Goal: Task Accomplishment & Management: Complete application form

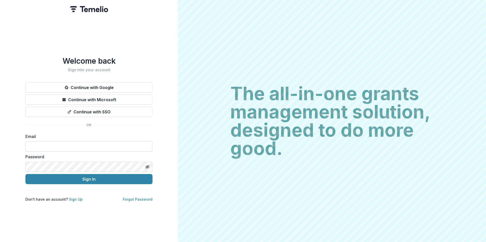
click at [100, 146] on input at bounding box center [88, 147] width 127 height 10
type input "**********"
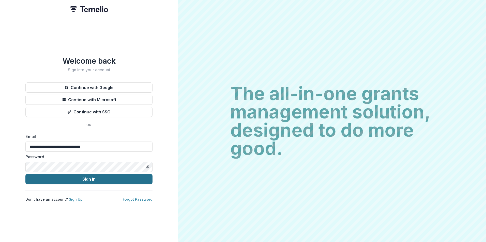
click at [85, 177] on button "Sign In" at bounding box center [88, 179] width 127 height 10
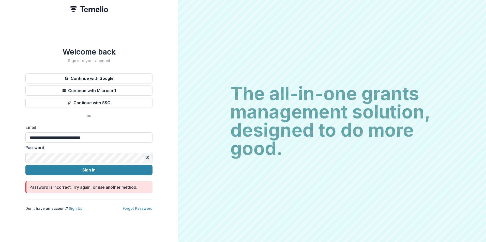
click at [148, 156] on icon "Toggle password visibility" at bounding box center [147, 158] width 4 height 4
click at [74, 167] on button "Sign In" at bounding box center [88, 170] width 127 height 10
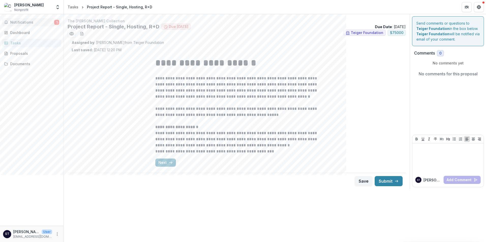
drag, startPoint x: 25, startPoint y: 24, endPoint x: 31, endPoint y: 24, distance: 6.4
click at [25, 24] on span "Notifications" at bounding box center [32, 22] width 44 height 4
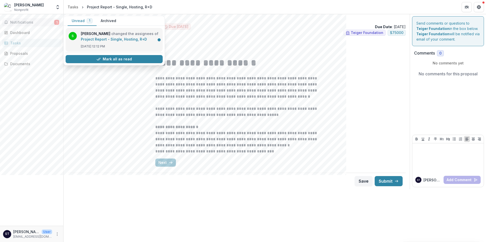
click at [115, 37] on link "Project Report - Single, Hosting, R+D" at bounding box center [114, 39] width 66 height 4
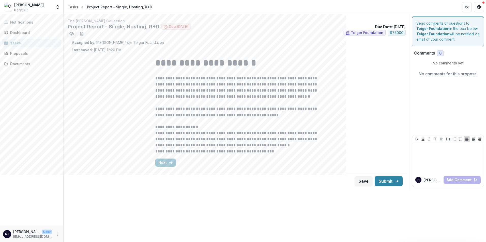
click at [19, 40] on link "Tasks" at bounding box center [31, 43] width 59 height 8
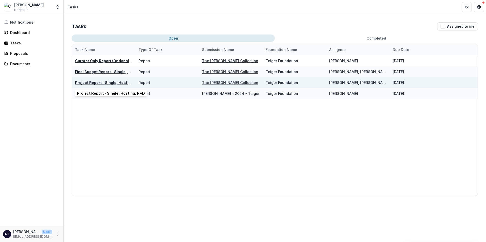
click at [118, 82] on u "Project Report - Single, Hosting, R+D" at bounding box center [109, 83] width 68 height 4
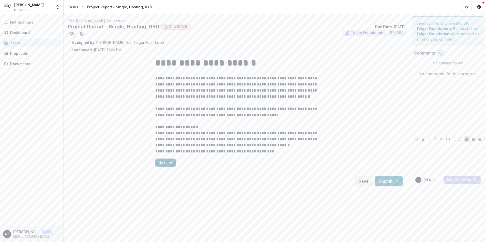
click at [170, 164] on icon "button" at bounding box center [171, 163] width 4 height 4
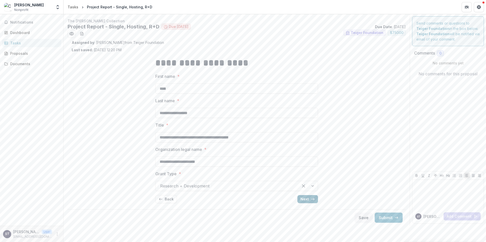
click at [302, 199] on button "Next" at bounding box center [307, 199] width 21 height 8
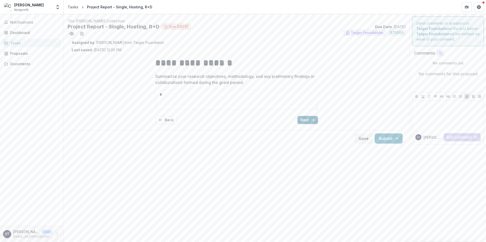
click at [308, 120] on button "Next" at bounding box center [307, 120] width 21 height 8
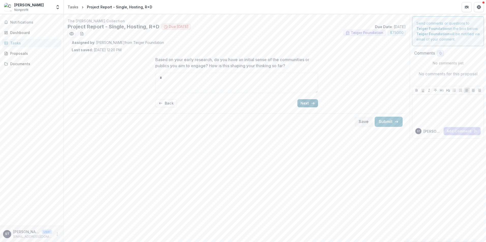
click at [306, 101] on button "Next" at bounding box center [307, 103] width 21 height 8
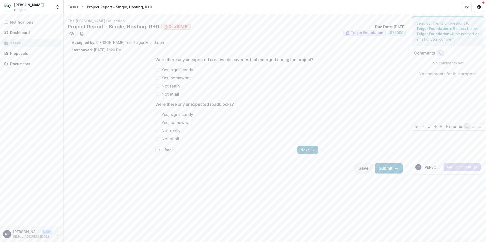
click at [167, 77] on span "Yes, somewhat" at bounding box center [175, 78] width 29 height 6
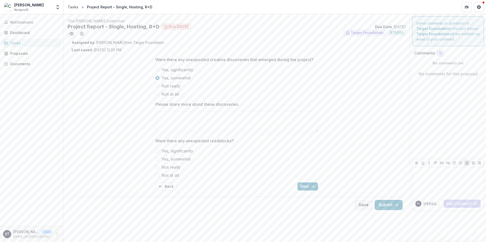
click at [167, 77] on span "Yes, somewhat" at bounding box center [175, 78] width 29 height 6
click at [158, 69] on span at bounding box center [157, 70] width 4 height 4
click at [160, 88] on label "Not really" at bounding box center [236, 86] width 163 height 6
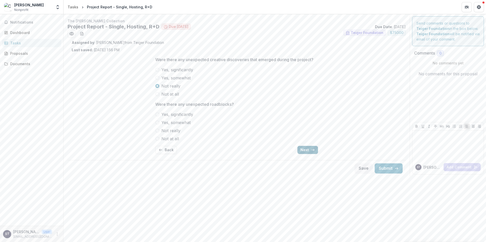
click at [312, 150] on icon "button" at bounding box center [313, 150] width 4 height 4
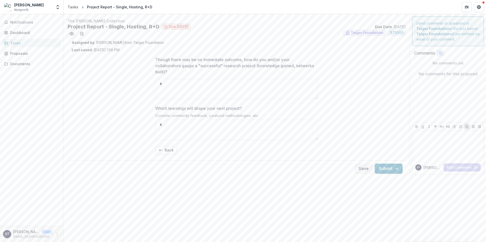
click at [17, 42] on div "Tasks" at bounding box center [33, 42] width 47 height 5
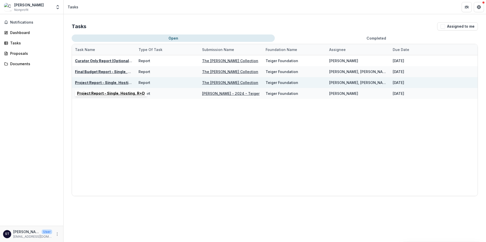
click at [85, 81] on u "Project Report - Single, Hosting, R+D" at bounding box center [109, 83] width 68 height 4
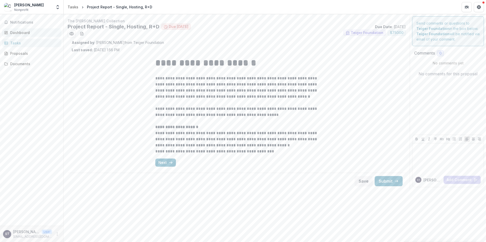
click at [27, 30] on div "Dashboard" at bounding box center [33, 32] width 47 height 5
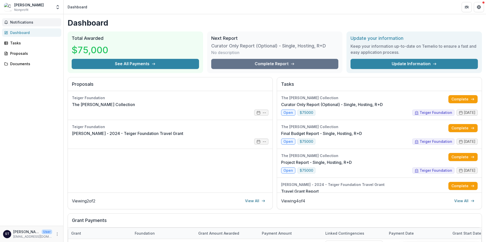
click at [25, 24] on span "Notifications" at bounding box center [34, 22] width 49 height 4
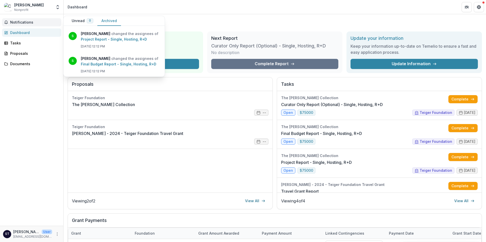
click at [105, 21] on button "Archived" at bounding box center [109, 21] width 24 height 10
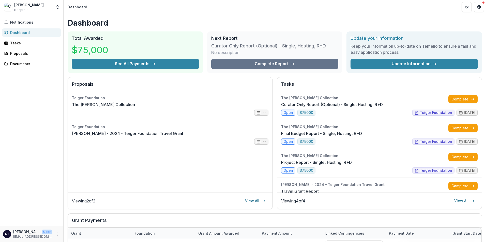
click at [380, 204] on div "Viewing 4 of 4 View All" at bounding box center [379, 201] width 196 height 8
click at [291, 166] on link "Project Report - Single, Hosting, R+D" at bounding box center [316, 163] width 71 height 6
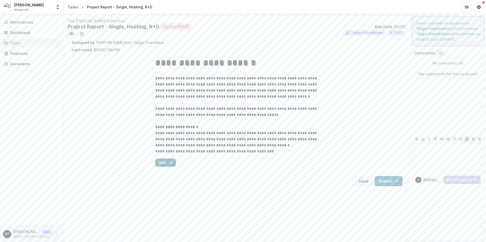
click at [162, 162] on button "Next" at bounding box center [165, 163] width 21 height 8
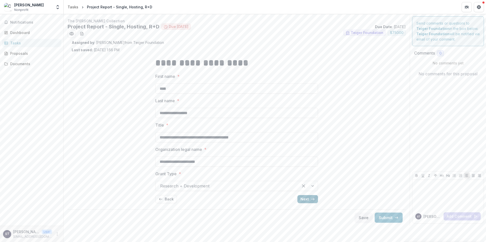
click at [304, 199] on button "Next" at bounding box center [307, 199] width 21 height 8
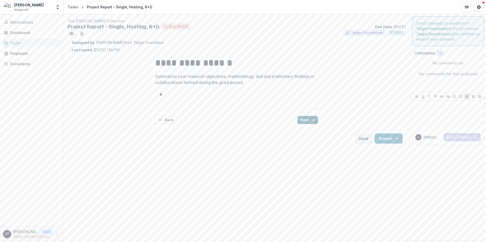
click at [307, 119] on button "Next" at bounding box center [307, 120] width 21 height 8
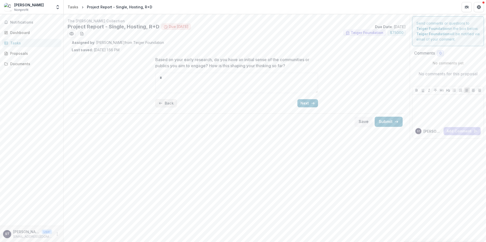
click at [170, 102] on button "Back" at bounding box center [166, 103] width 22 height 8
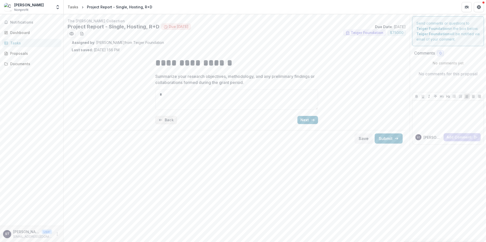
click at [164, 119] on button "Back" at bounding box center [166, 120] width 22 height 8
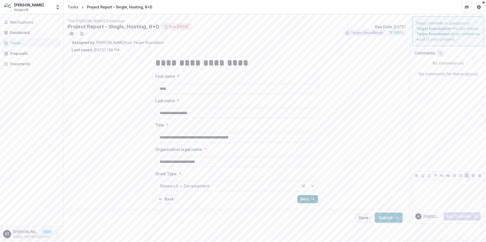
click at [307, 197] on button "Next" at bounding box center [307, 199] width 21 height 8
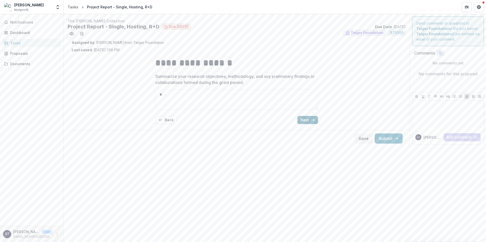
click at [303, 118] on button "Next" at bounding box center [307, 120] width 21 height 8
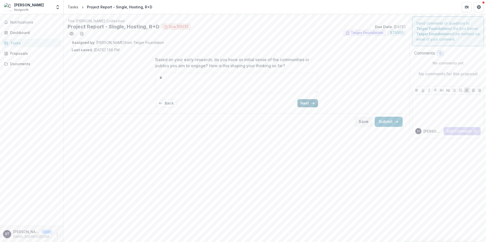
click at [304, 103] on button "Next" at bounding box center [307, 103] width 21 height 8
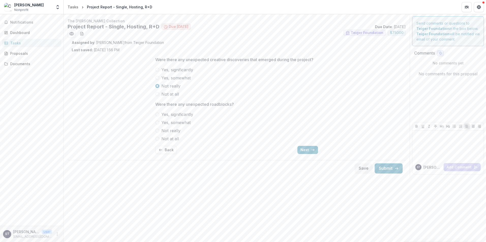
click at [162, 79] on span "Yes, somewhat" at bounding box center [175, 78] width 29 height 6
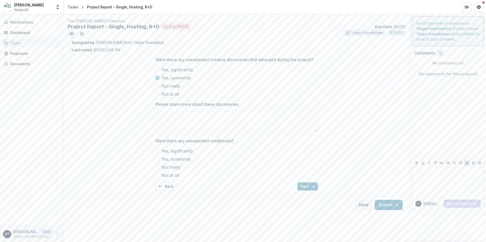
click at [156, 85] on span at bounding box center [157, 86] width 4 height 4
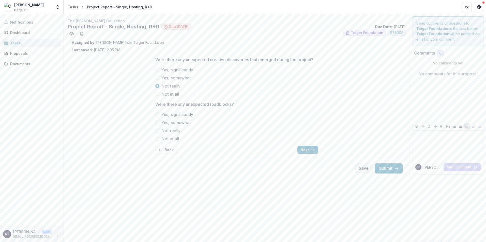
click at [161, 122] on label "Yes, somewhat" at bounding box center [236, 123] width 163 height 6
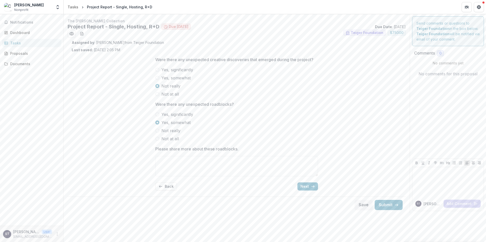
click at [161, 122] on label "Yes, somewhat" at bounding box center [236, 123] width 163 height 6
click at [159, 131] on span at bounding box center [157, 131] width 4 height 4
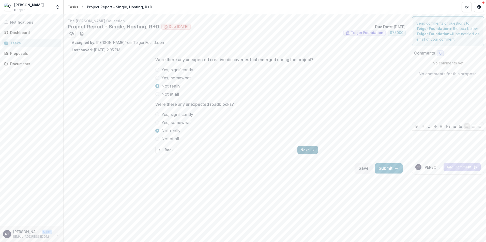
click at [308, 148] on button "Next" at bounding box center [307, 150] width 21 height 8
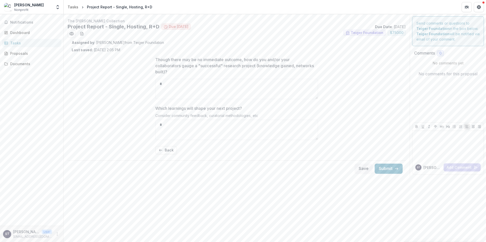
click at [342, 94] on div "Though there may be no immediate outcome, how do you and/or your collaborators …" at bounding box center [237, 106] width 330 height 106
click at [21, 34] on div "Dashboard" at bounding box center [33, 32] width 47 height 5
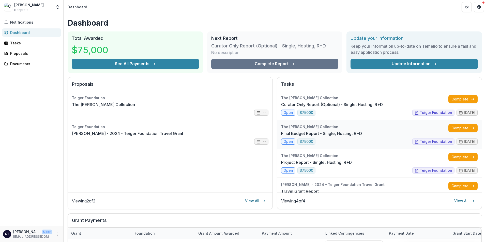
click at [328, 131] on link "Final Budget Report - Single, Hosting, R+D" at bounding box center [321, 134] width 81 height 6
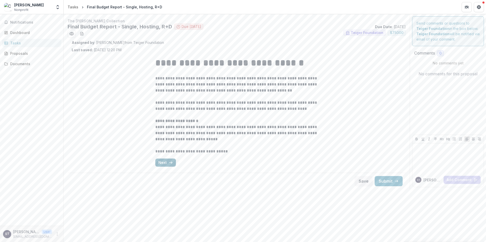
click at [165, 164] on button "Next" at bounding box center [165, 163] width 21 height 8
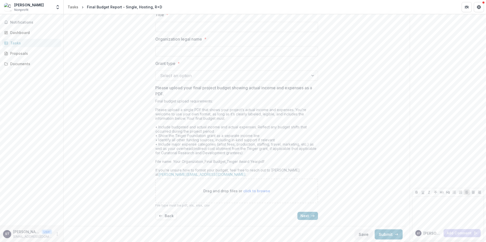
scroll to position [111, 0]
click at [308, 213] on button "Next" at bounding box center [307, 216] width 21 height 8
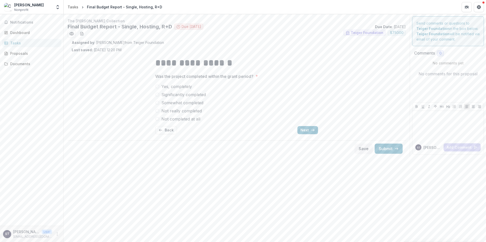
click at [184, 86] on span "Yes, completely" at bounding box center [176, 87] width 30 height 6
click at [307, 132] on button "Next" at bounding box center [307, 130] width 21 height 8
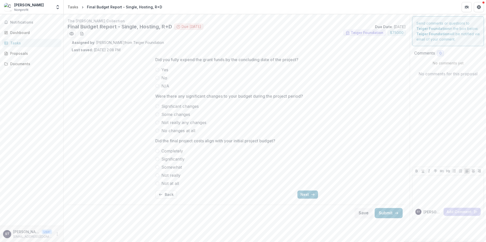
click at [173, 167] on span "Somewhat" at bounding box center [171, 167] width 21 height 6
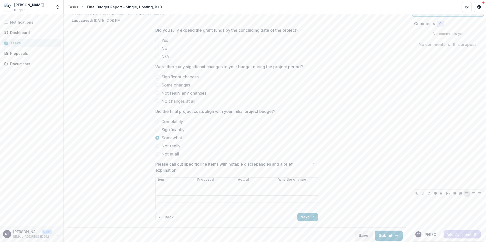
scroll to position [30, 0]
click at [166, 130] on span "Significantly" at bounding box center [172, 130] width 23 height 6
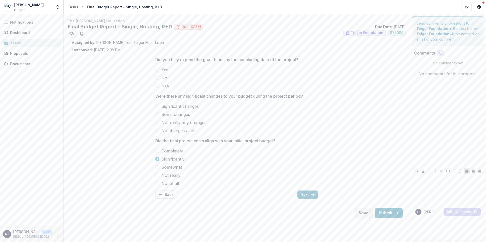
scroll to position [0, 0]
click at [165, 176] on span "Not really" at bounding box center [170, 176] width 19 height 6
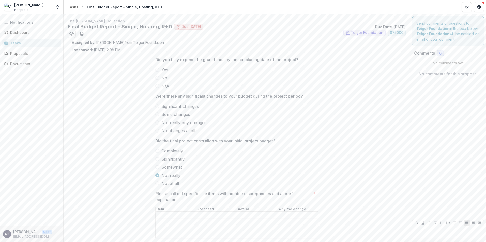
click at [157, 168] on span at bounding box center [157, 167] width 4 height 4
click at [157, 159] on span at bounding box center [157, 159] width 4 height 4
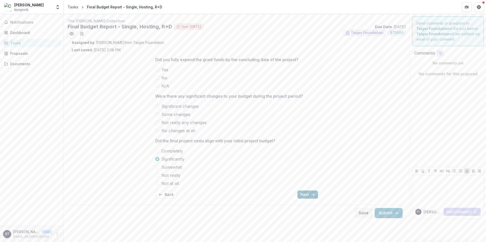
click at [307, 195] on button "Next" at bounding box center [307, 195] width 21 height 8
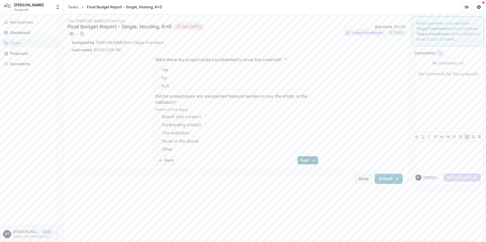
click at [304, 158] on button "Next" at bounding box center [307, 161] width 21 height 8
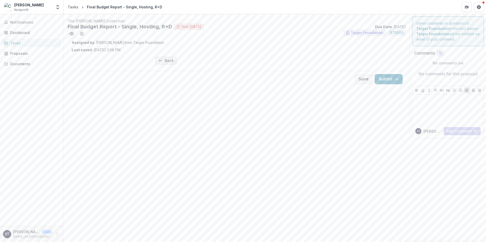
click at [160, 60] on icon "button" at bounding box center [161, 61] width 4 height 4
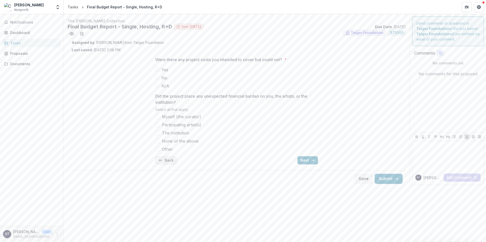
click at [165, 159] on button "Back" at bounding box center [166, 161] width 22 height 8
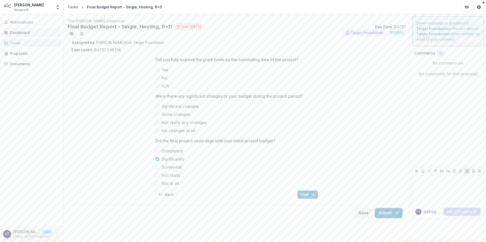
click at [19, 33] on div "Dashboard" at bounding box center [33, 32] width 47 height 5
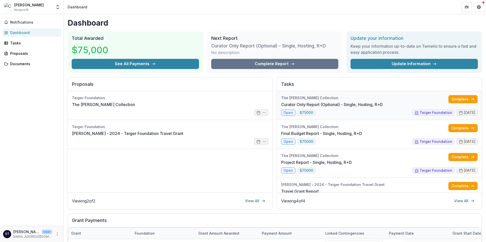
click at [285, 108] on link "Curator Only Report (Optional) - Single, Hosting, R+D" at bounding box center [332, 105] width 102 height 6
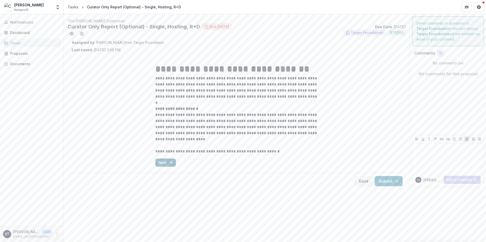
click at [163, 163] on button "Next" at bounding box center [165, 163] width 21 height 8
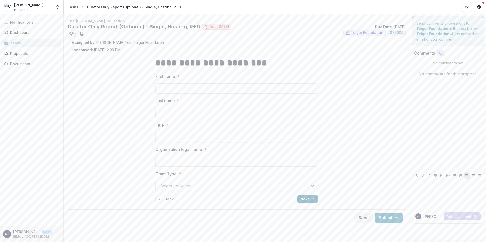
click at [305, 197] on button "Next" at bounding box center [307, 199] width 21 height 8
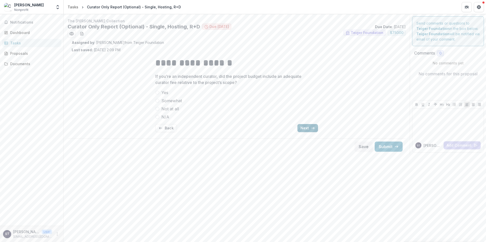
click at [304, 129] on button "Next" at bounding box center [307, 128] width 21 height 8
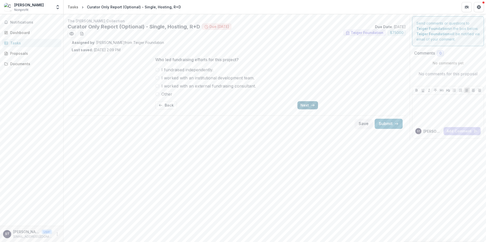
click at [304, 105] on button "Next" at bounding box center [307, 105] width 21 height 8
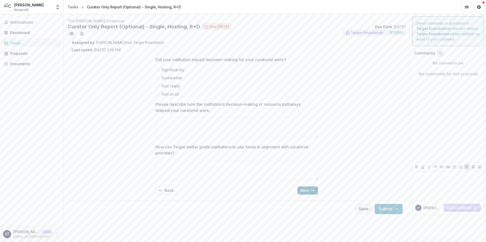
click at [303, 190] on button "Next" at bounding box center [307, 191] width 21 height 8
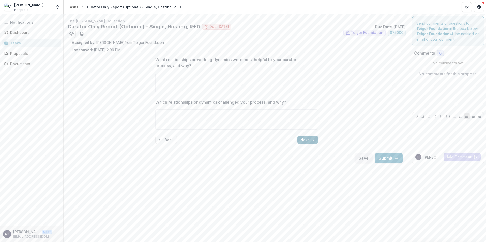
click at [305, 139] on button "Next" at bounding box center [307, 140] width 21 height 8
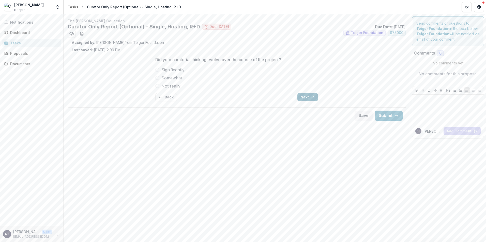
click at [304, 97] on button "Next" at bounding box center [307, 97] width 21 height 8
click at [163, 96] on button "Back" at bounding box center [166, 97] width 22 height 8
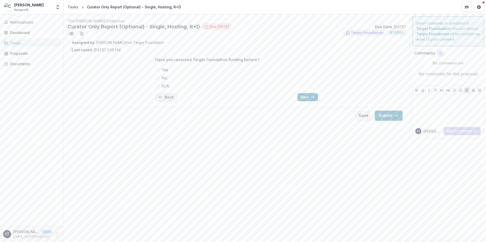
click at [163, 96] on button "Back" at bounding box center [166, 97] width 22 height 8
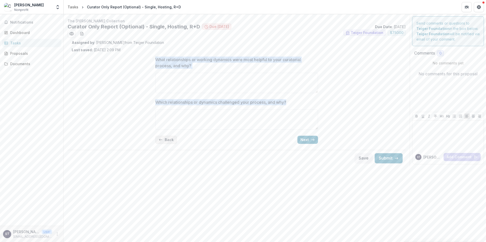
click at [163, 96] on div "What relationships or working dynamics were most helpful to your curatorial pro…" at bounding box center [236, 101] width 163 height 96
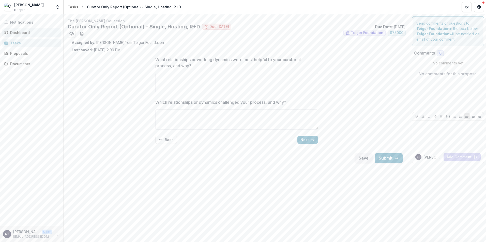
click at [15, 32] on div "Dashboard" at bounding box center [33, 32] width 47 height 5
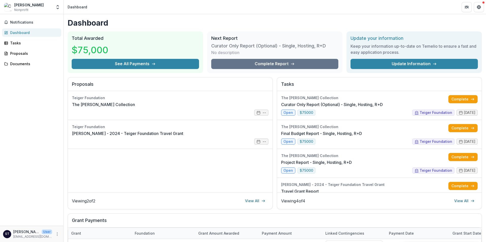
click at [224, 165] on div "Teiger Foundation The Phillips Collection -- Teiger Foundation Camille Brown - …" at bounding box center [170, 142] width 205 height 102
click at [286, 166] on link "Project Report - Single, Hosting, R+D" at bounding box center [316, 163] width 71 height 6
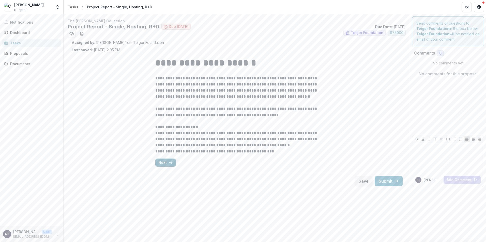
click at [163, 164] on button "Next" at bounding box center [165, 163] width 21 height 8
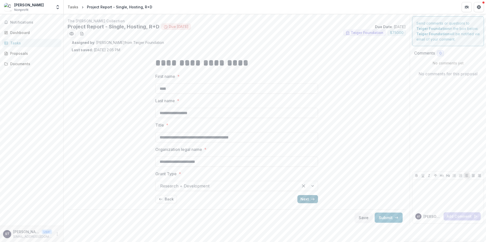
click at [299, 198] on button "Next" at bounding box center [307, 199] width 21 height 8
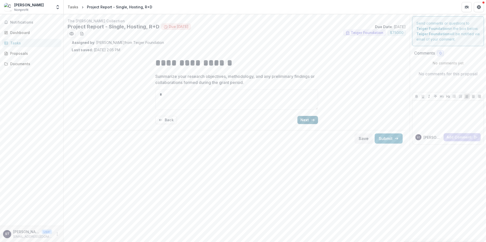
click at [304, 121] on button "Next" at bounding box center [307, 120] width 21 height 8
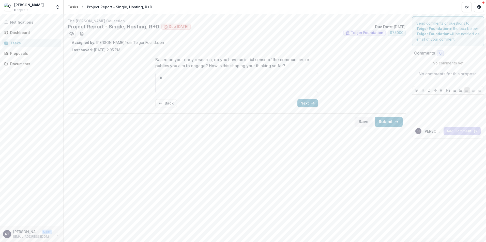
click at [195, 84] on textarea "*" at bounding box center [236, 83] width 163 height 20
type textarea "**********"
drag, startPoint x: 197, startPoint y: 77, endPoint x: 154, endPoint y: 81, distance: 42.9
click at [154, 81] on div "**********" at bounding box center [236, 82] width 171 height 59
type textarea "*"
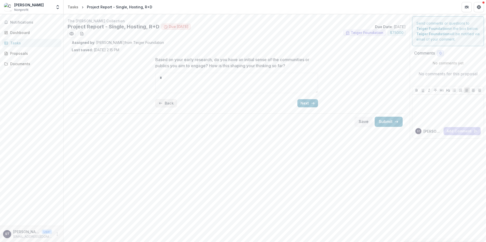
click at [163, 102] on button "Back" at bounding box center [166, 103] width 22 height 8
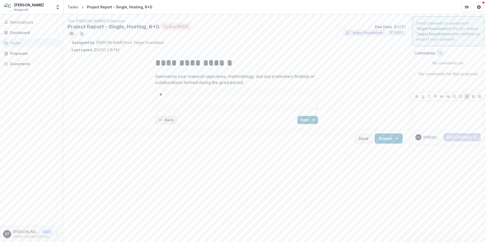
click at [165, 120] on button "Back" at bounding box center [166, 120] width 22 height 8
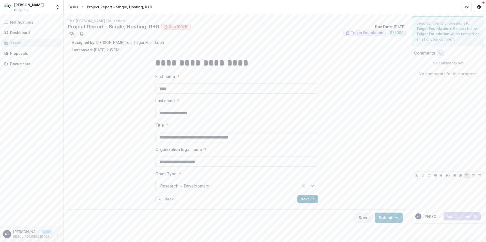
click at [309, 196] on button "Next" at bounding box center [307, 199] width 21 height 8
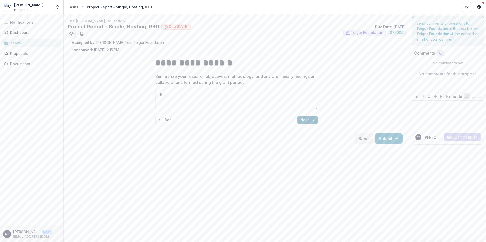
click at [308, 119] on button "Next" at bounding box center [307, 120] width 21 height 8
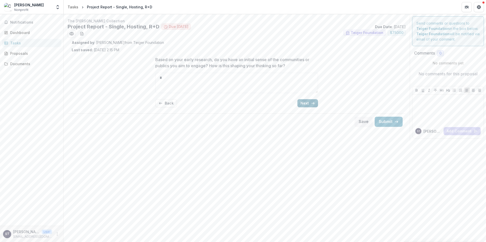
click at [303, 104] on button "Next" at bounding box center [307, 103] width 21 height 8
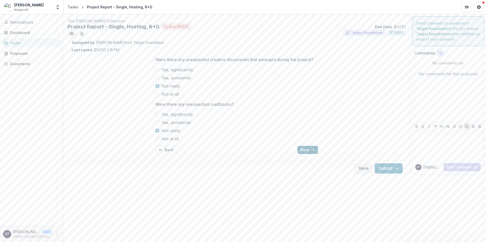
click at [302, 152] on button "Next" at bounding box center [307, 150] width 21 height 8
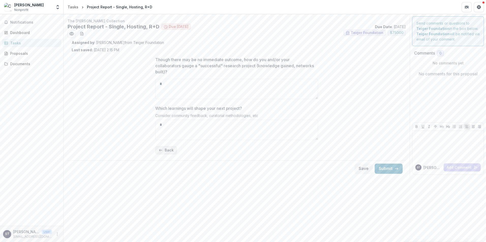
click at [161, 149] on icon "button" at bounding box center [161, 150] width 4 height 4
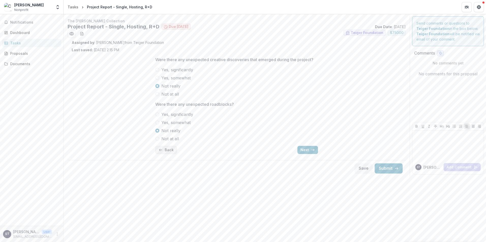
click at [167, 149] on button "Back" at bounding box center [166, 150] width 22 height 8
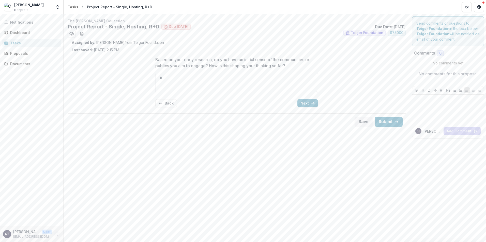
click at [56, 236] on icon "More" at bounding box center [57, 235] width 4 height 4
click at [81, 232] on button "Logout" at bounding box center [91, 232] width 54 height 8
